Goal: Find contact information: Find contact information

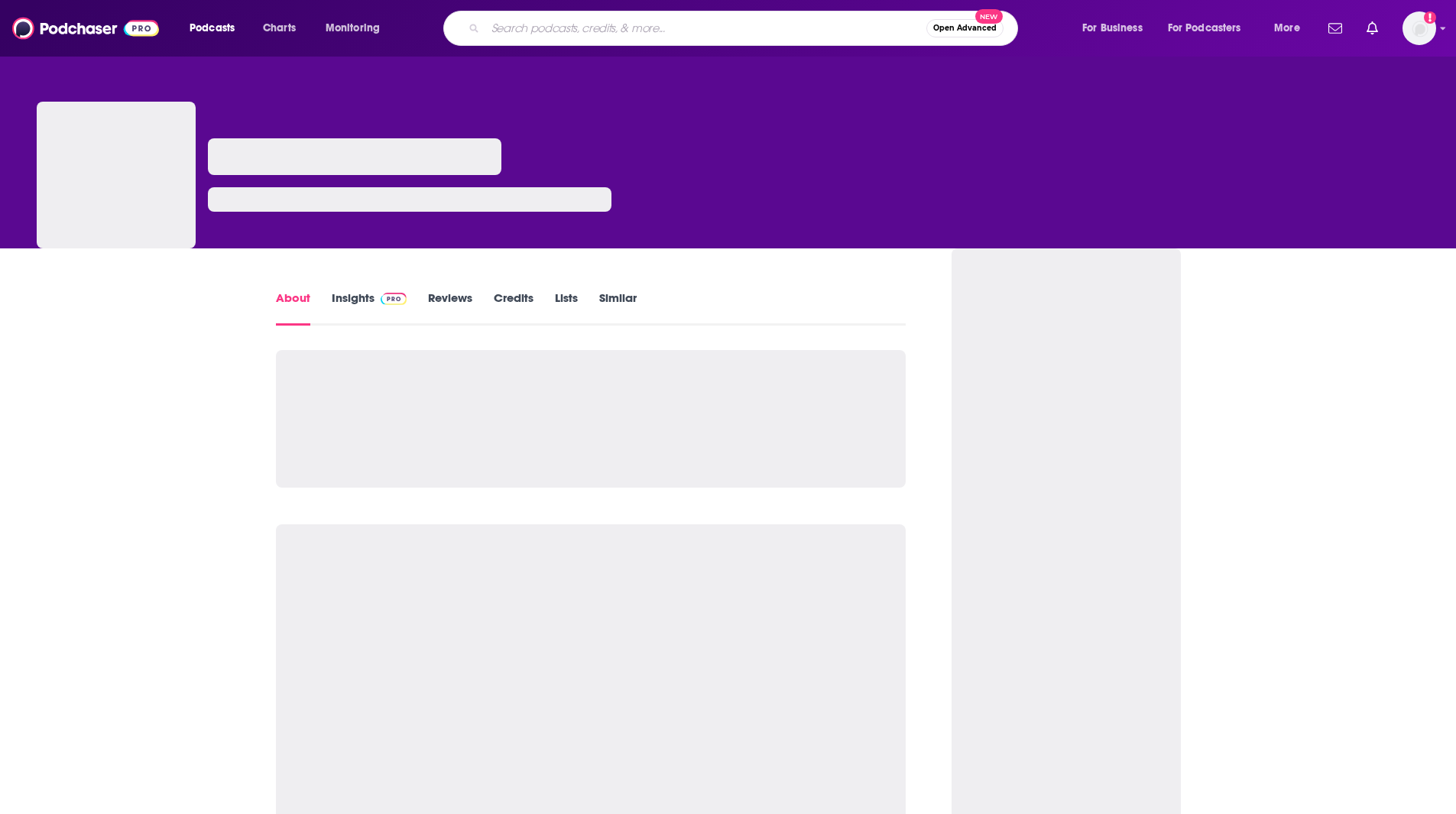
click at [774, 20] on input "Search podcasts, credits, & more..." at bounding box center [706, 29] width 441 height 25
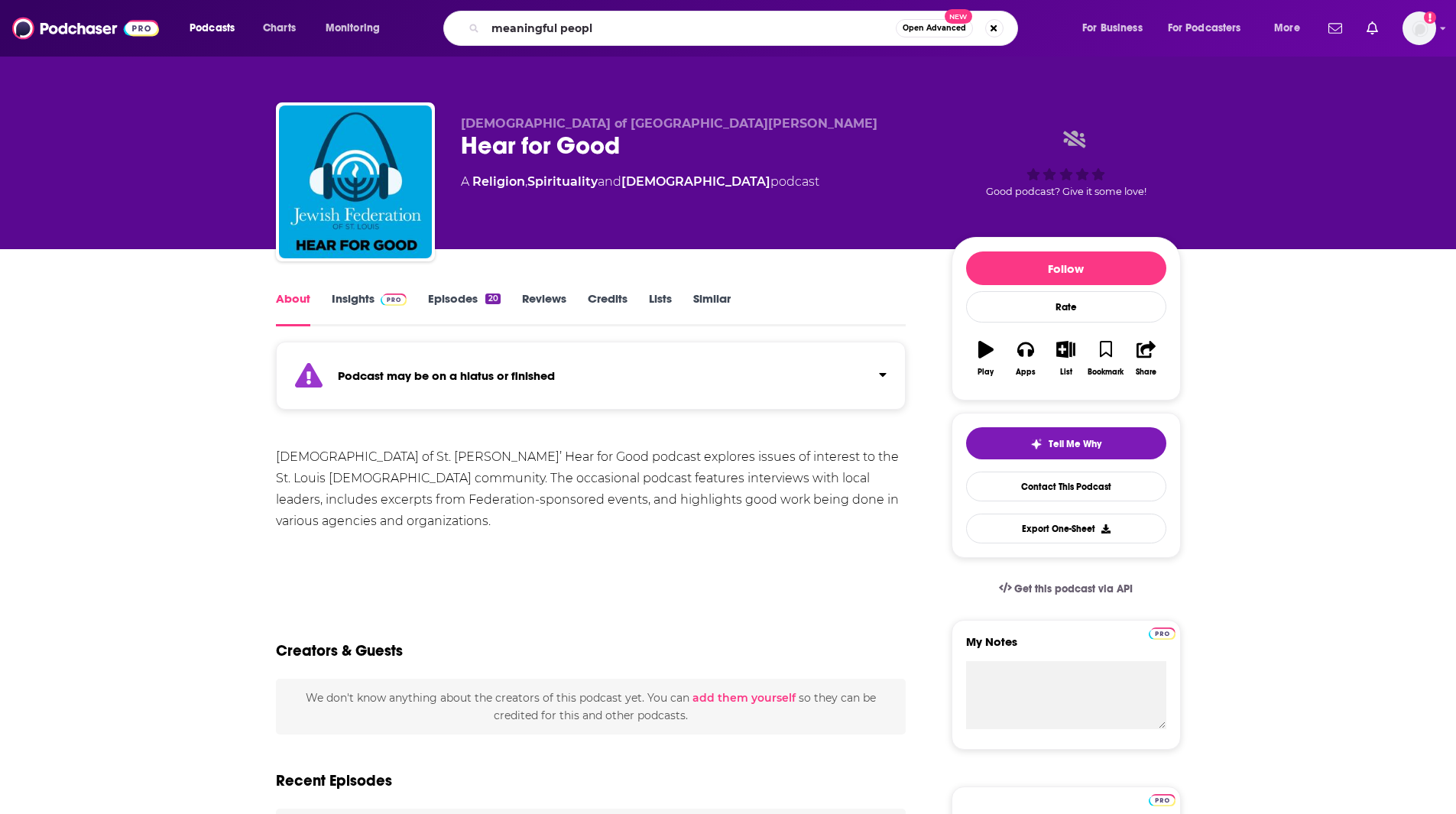
type input "meaningful people"
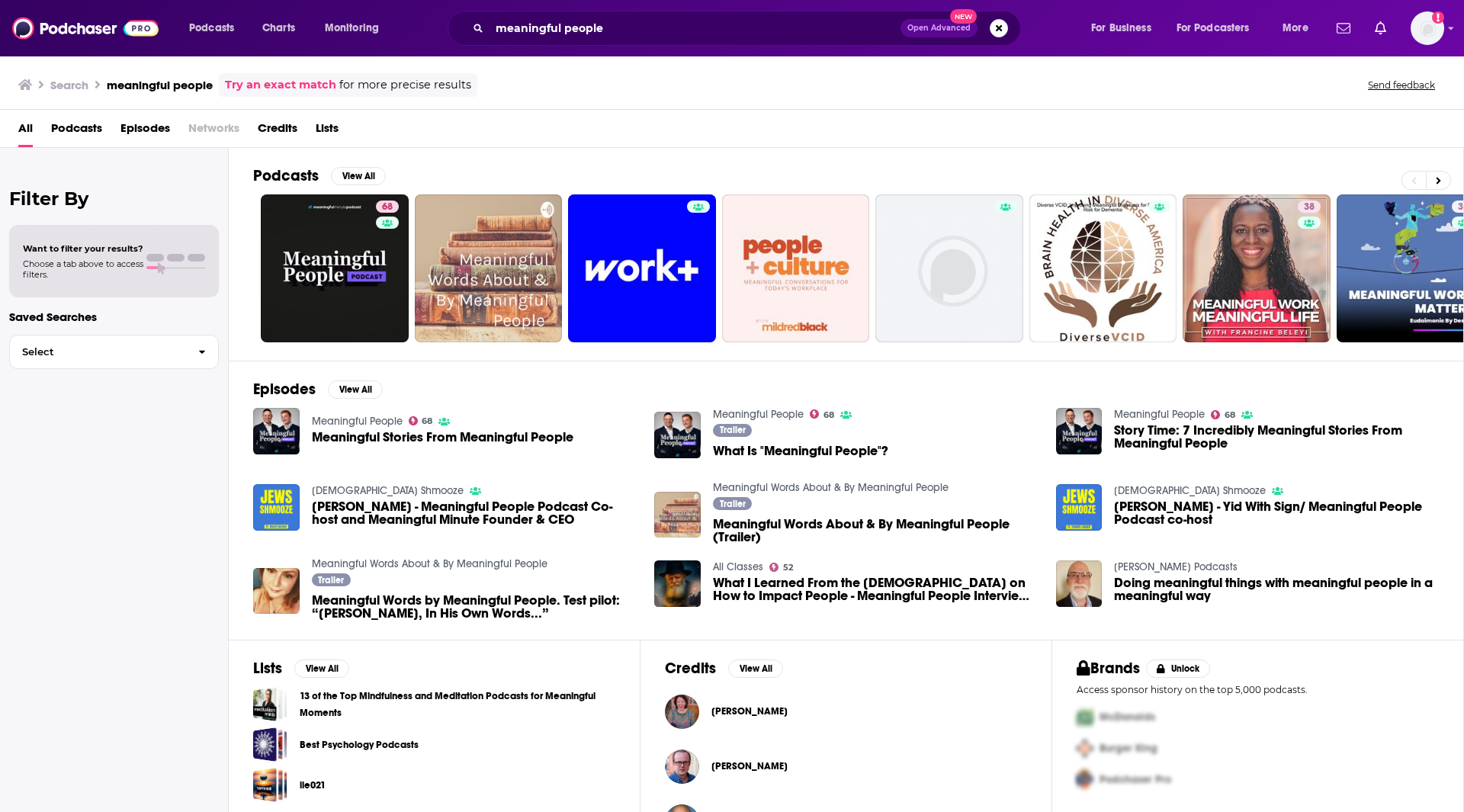
click at [450, 438] on span "Meaningful Stories From Meaningful People" at bounding box center [442, 437] width 262 height 13
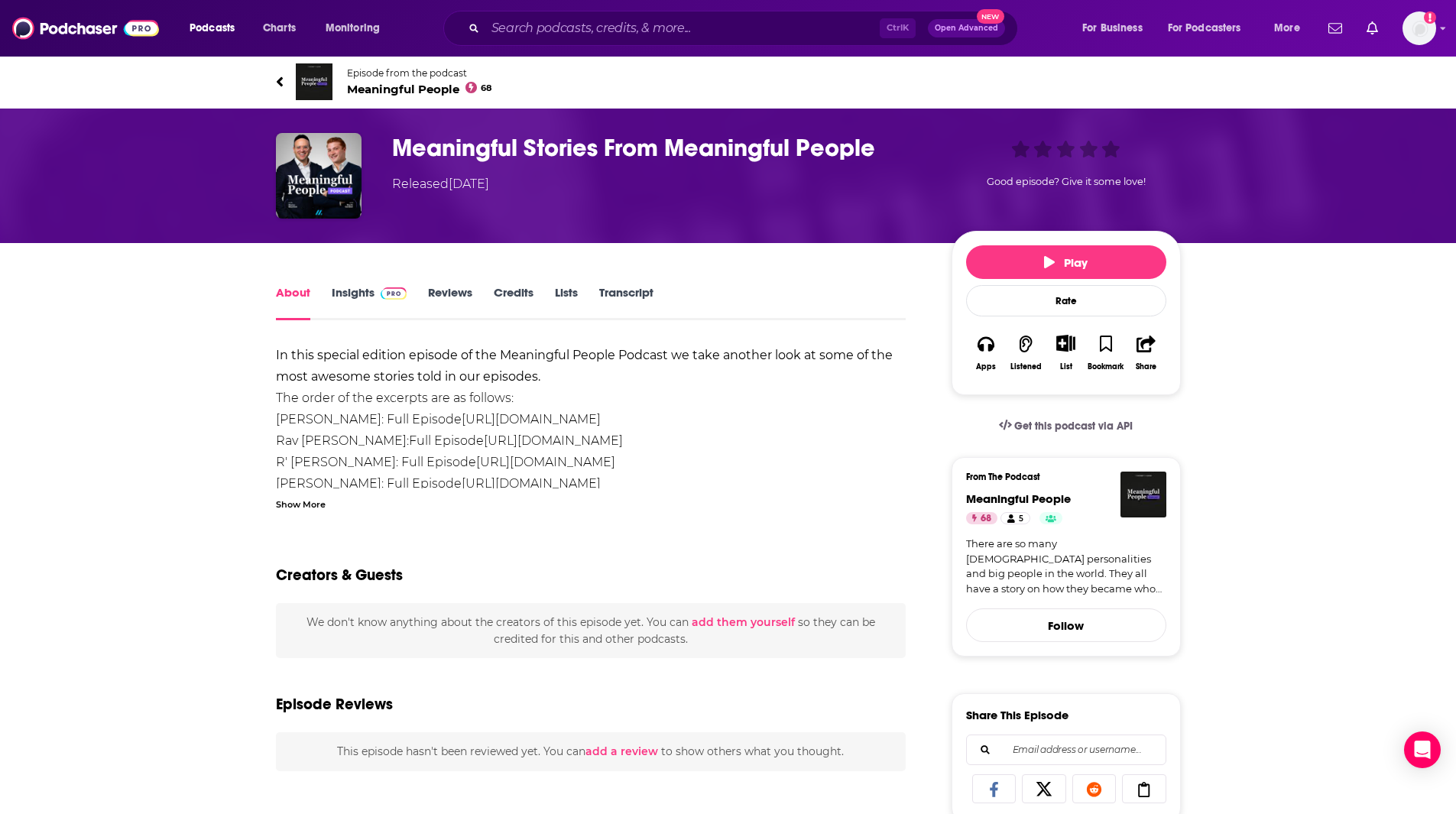
click at [453, 293] on link "Reviews" at bounding box center [450, 302] width 44 height 35
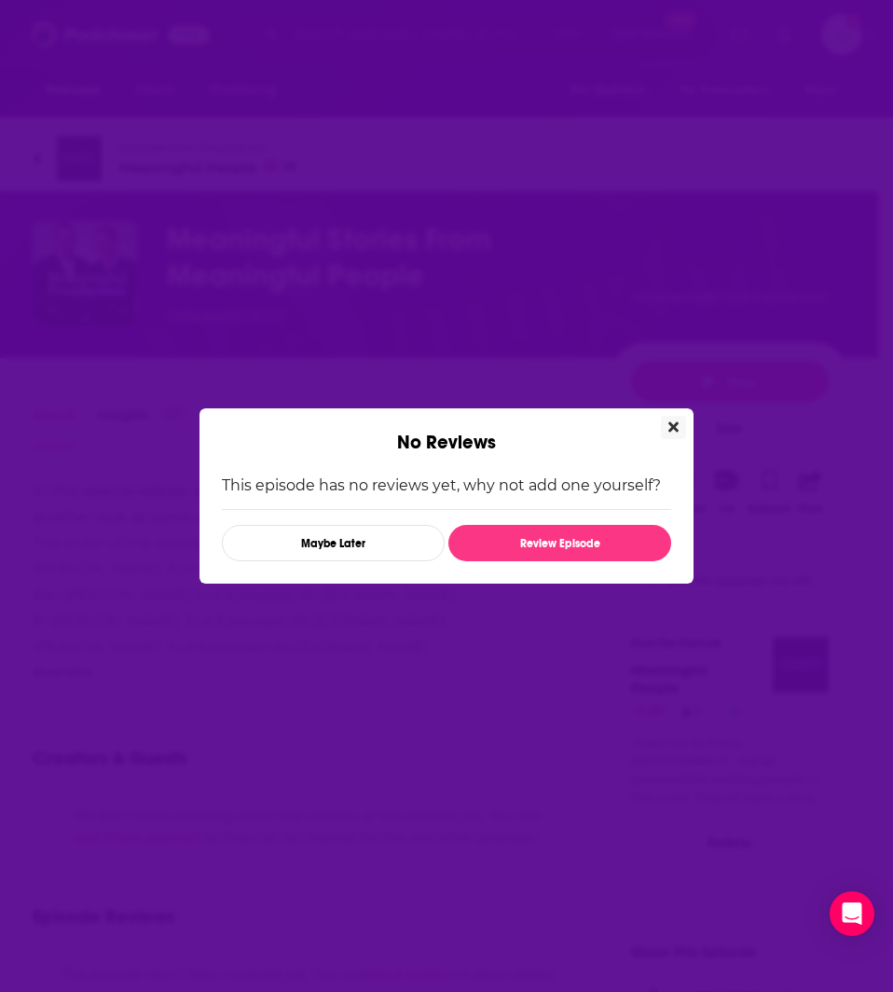
click at [670, 426] on icon "Close" at bounding box center [673, 427] width 10 height 15
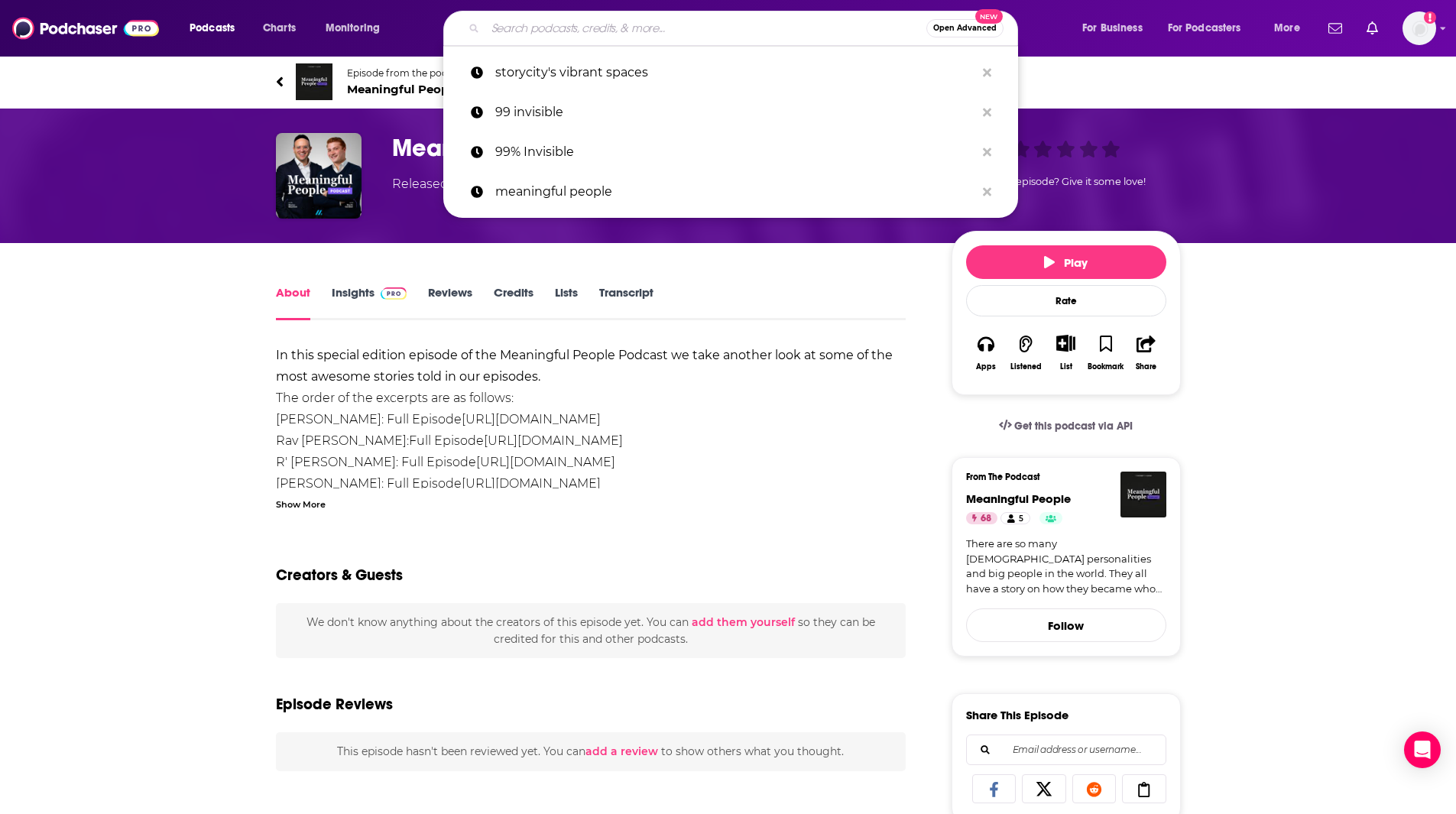
click at [607, 25] on input "Search podcasts, credits, & more..." at bounding box center [706, 29] width 441 height 25
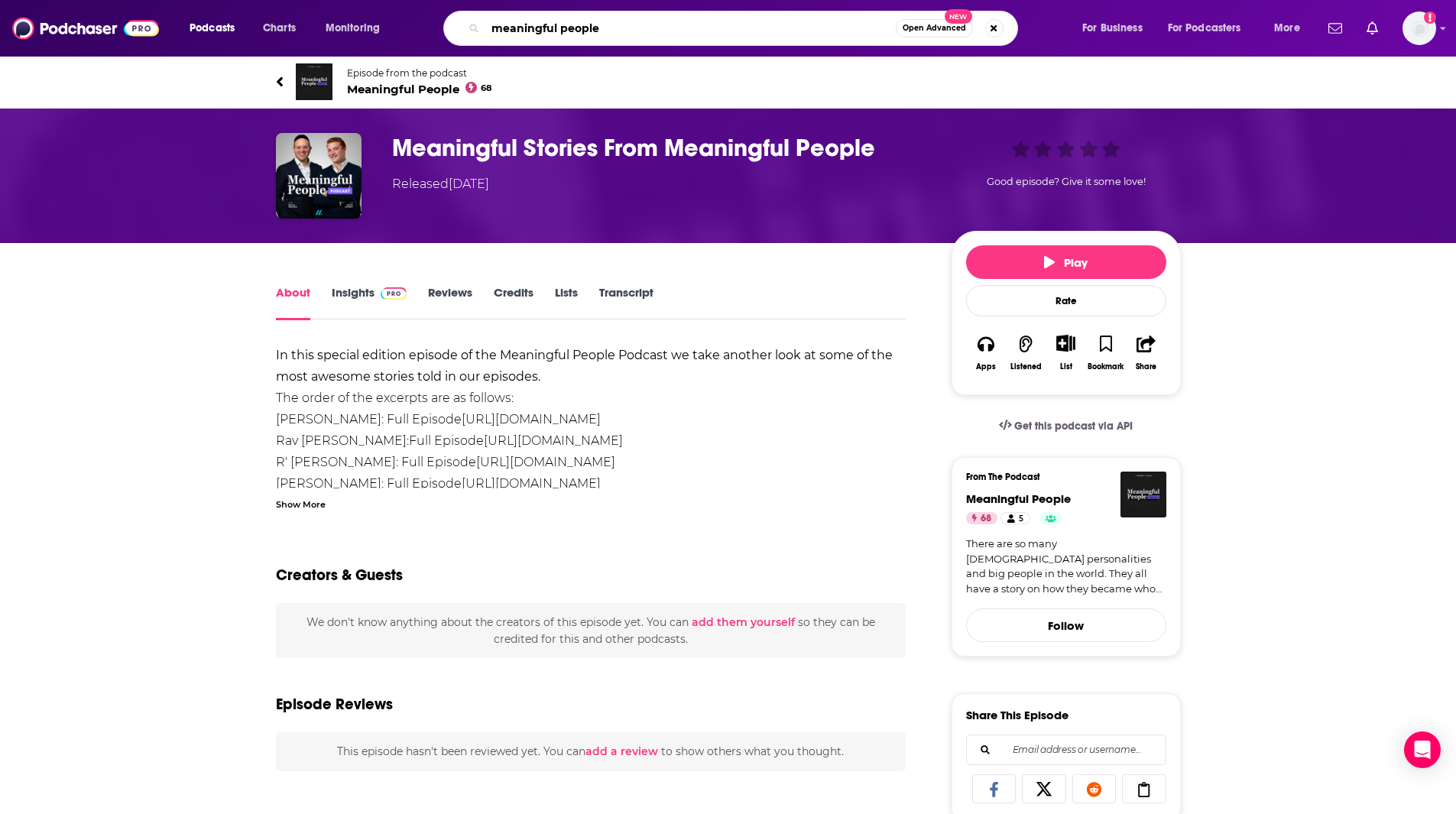
type input "meaningful people"
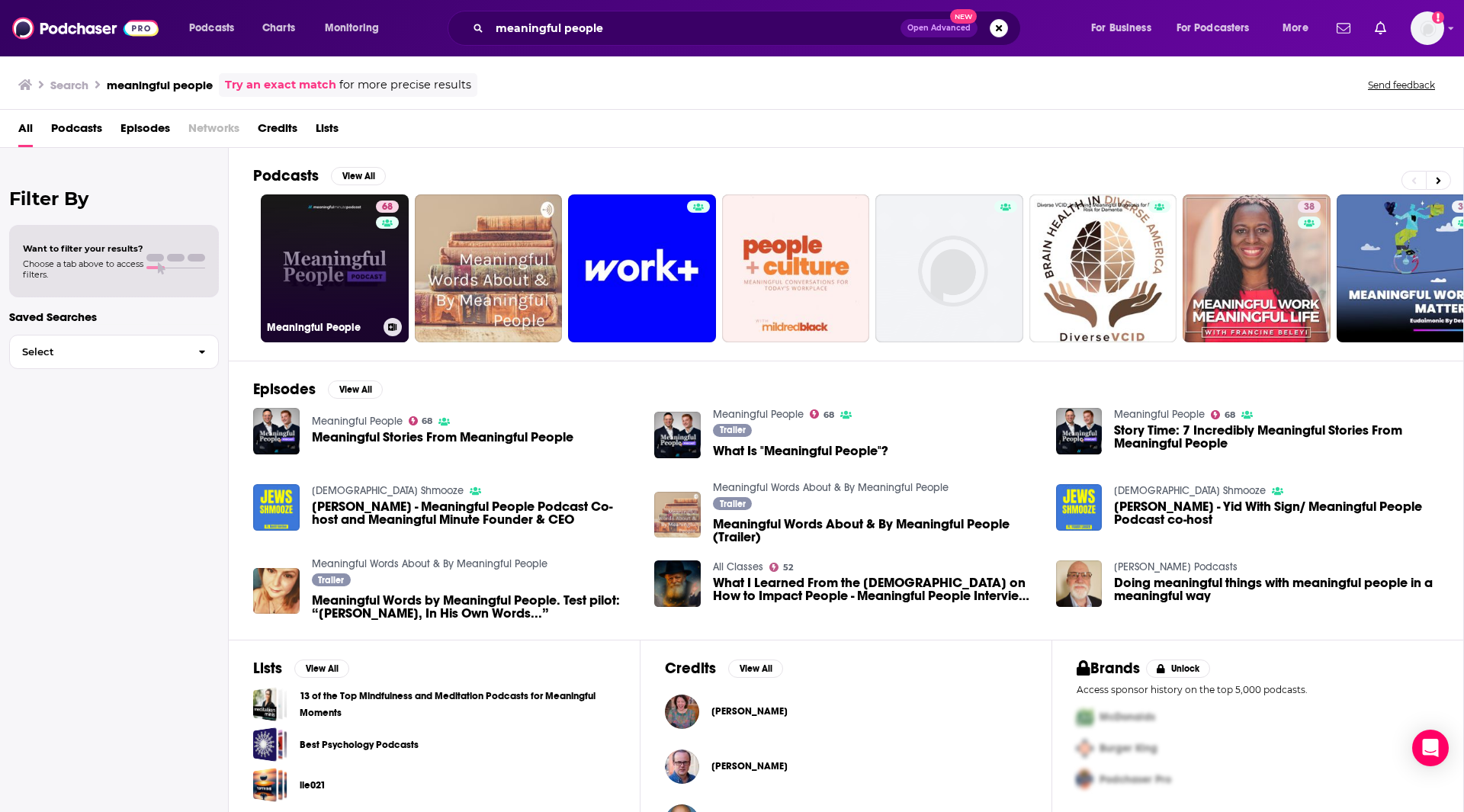
click at [346, 313] on link "68 Meaningful People" at bounding box center [335, 268] width 148 height 148
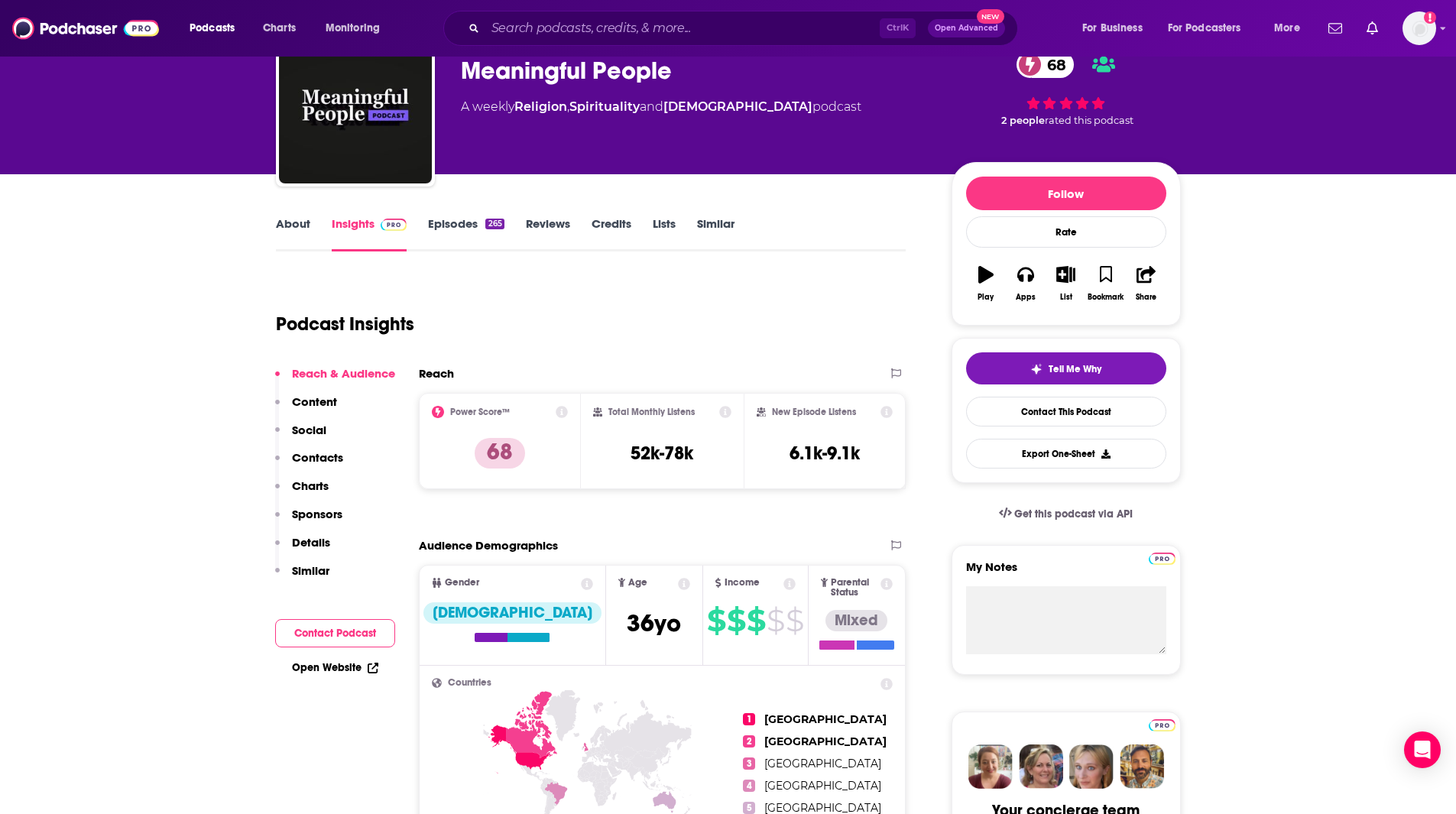
scroll to position [147, 0]
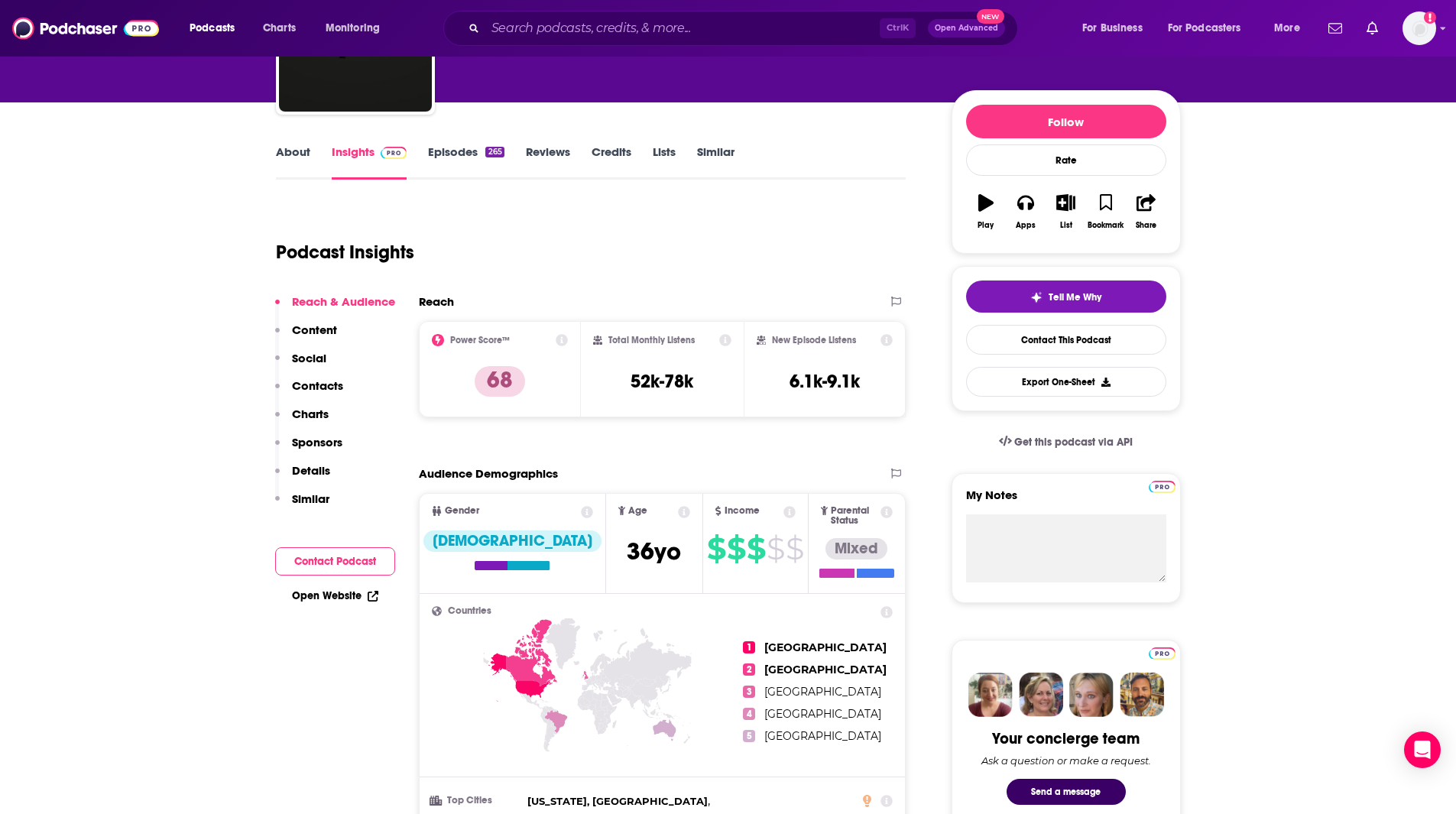
click at [321, 379] on p "Contacts" at bounding box center [317, 386] width 51 height 15
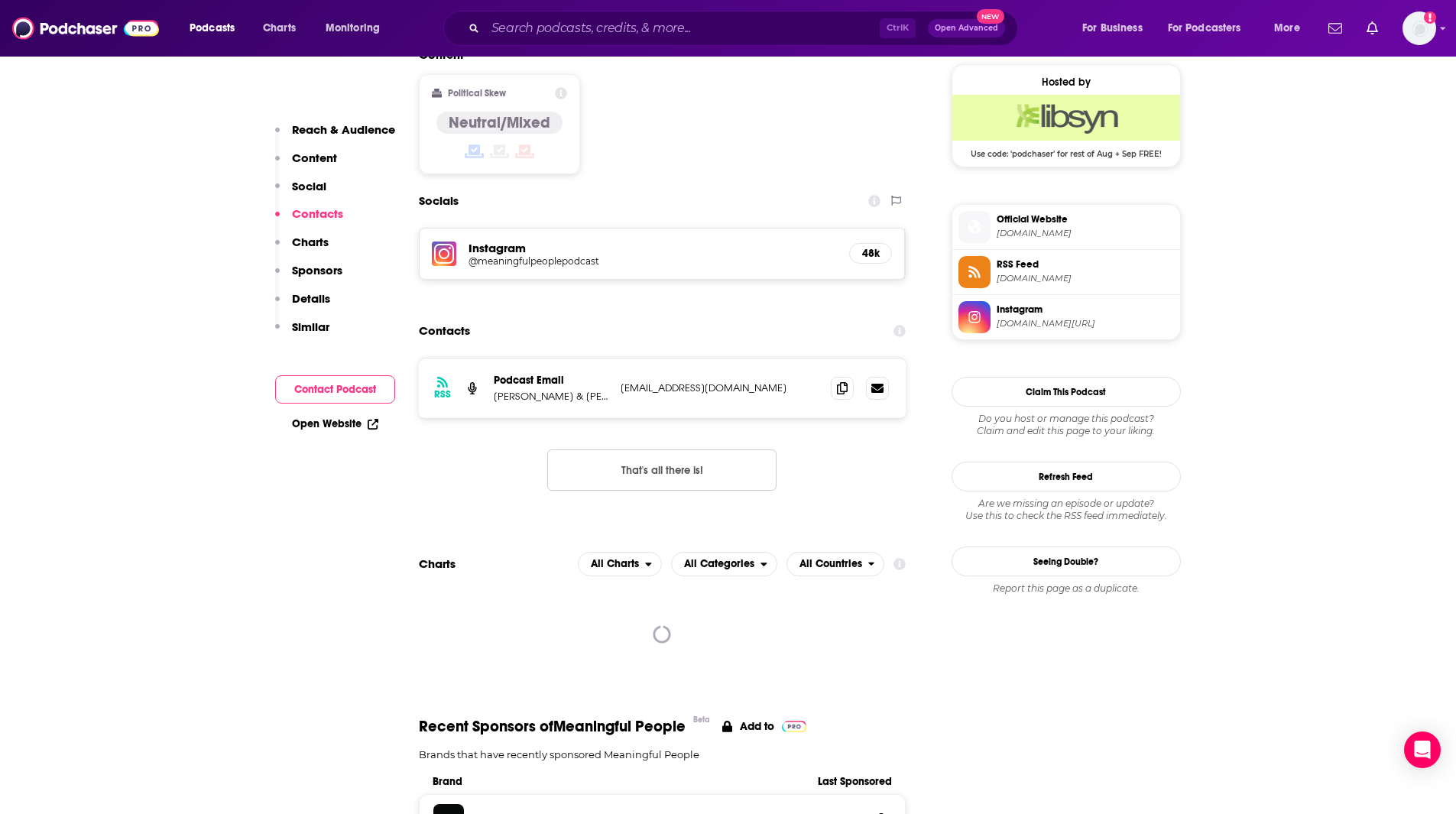
scroll to position [1259, 0]
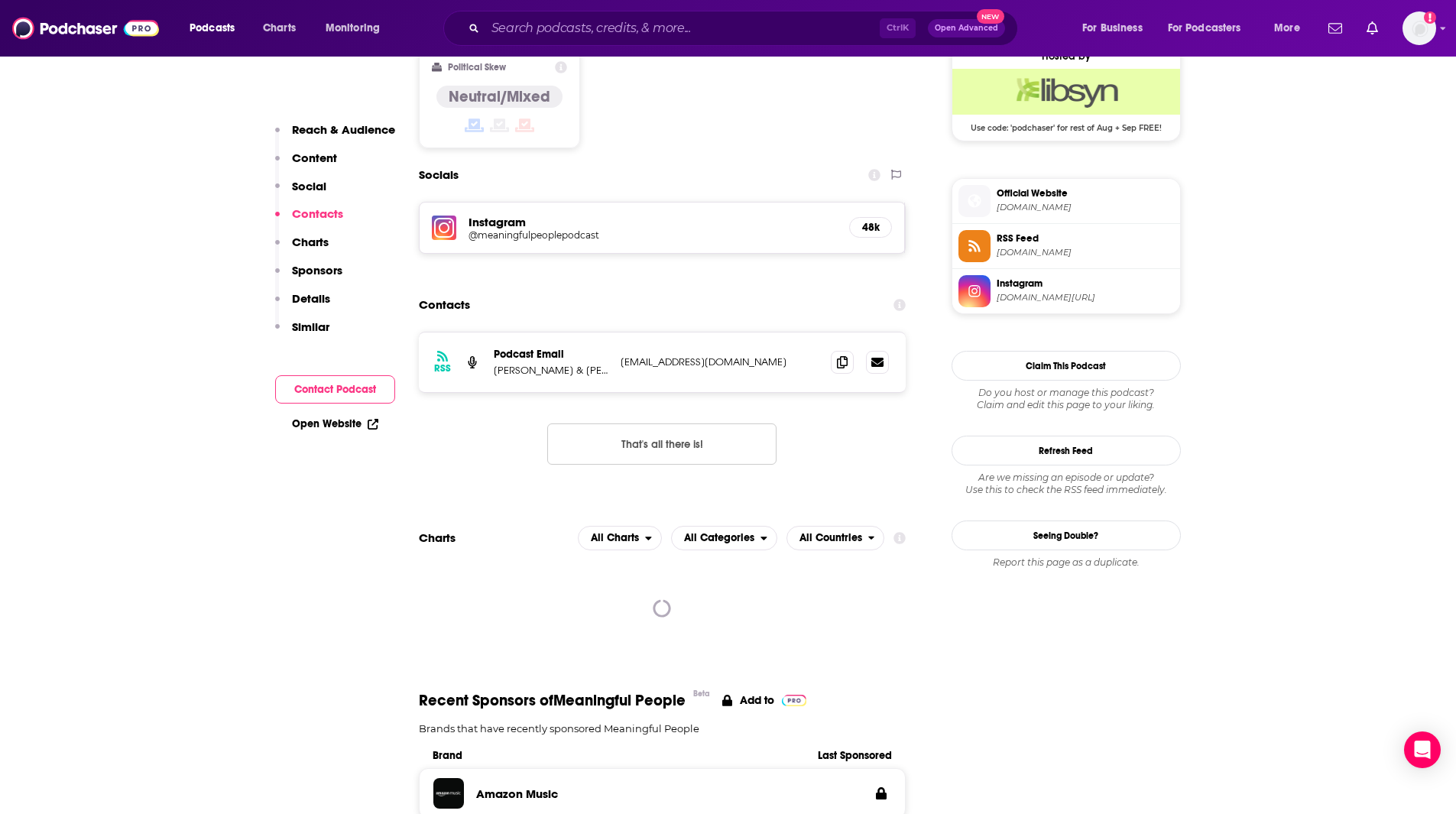
drag, startPoint x: 621, startPoint y: 282, endPoint x: 803, endPoint y: 275, distance: 182.1
click at [803, 333] on div "RSS Podcast Email [PERSON_NAME] & [PERSON_NAME] [EMAIL_ADDRESS][DOMAIN_NAME] [E…" at bounding box center [662, 362] width 488 height 60
copy p "[EMAIL_ADDRESS][DOMAIN_NAME]"
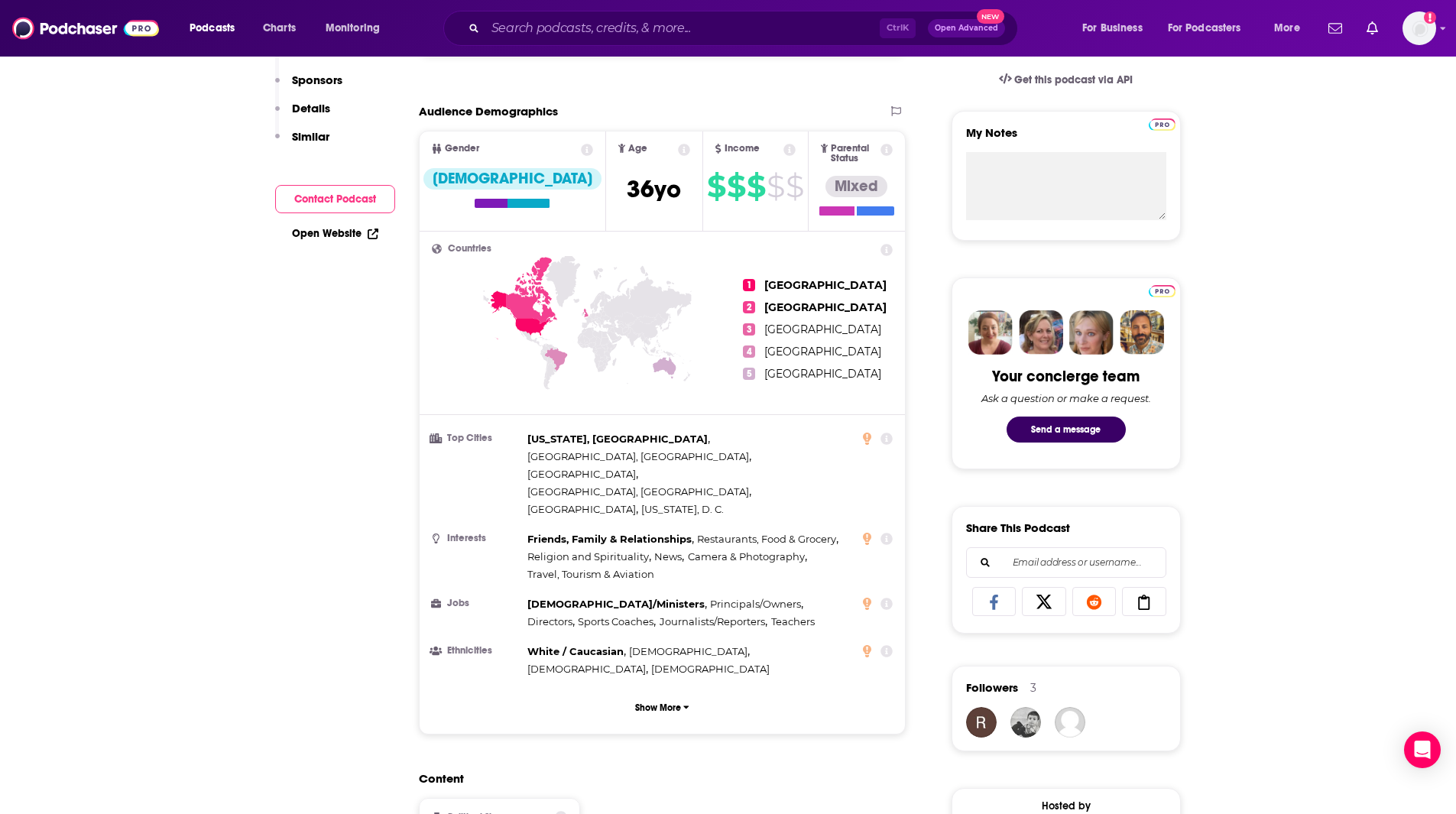
scroll to position [0, 0]
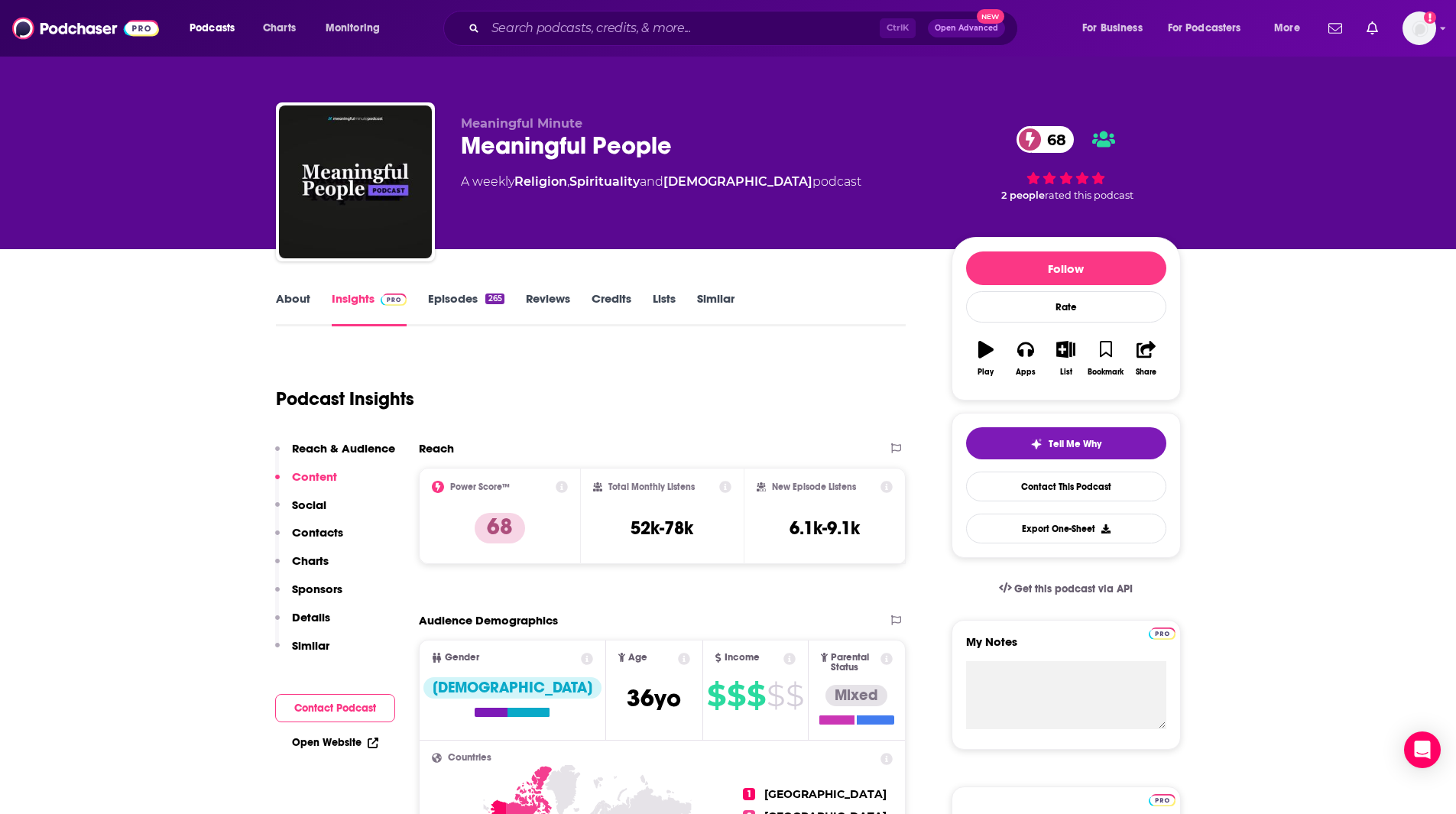
click at [308, 298] on link "About" at bounding box center [293, 308] width 34 height 35
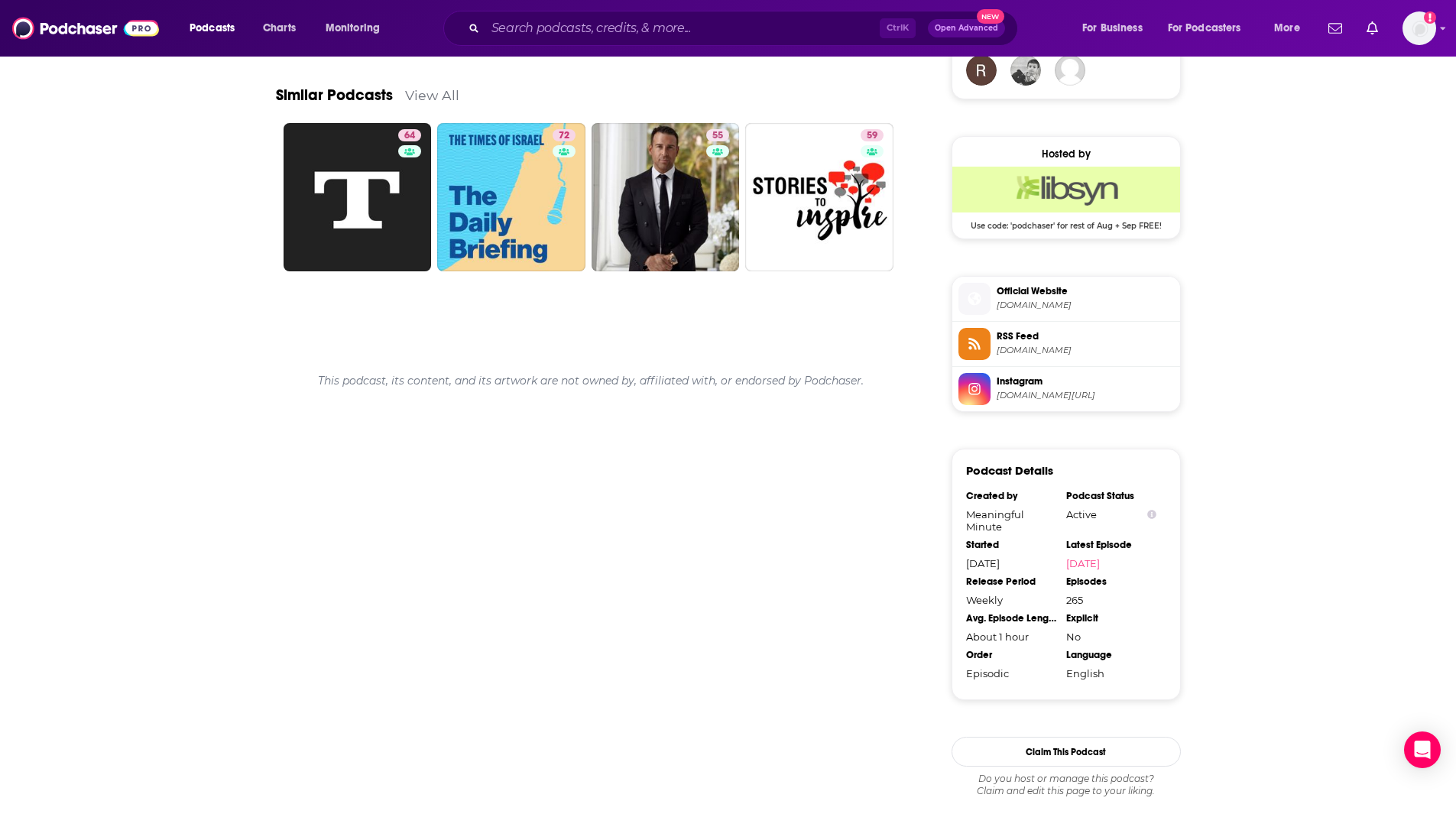
scroll to position [1244, 0]
